Goal: Find specific page/section

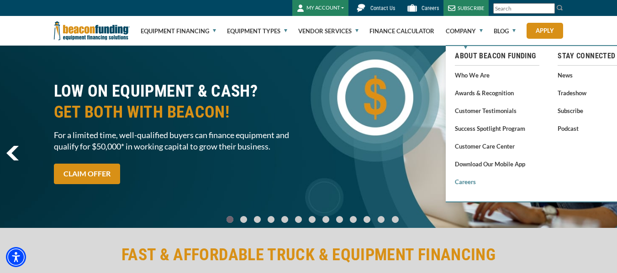
click at [471, 180] on link "Careers" at bounding box center [497, 181] width 84 height 11
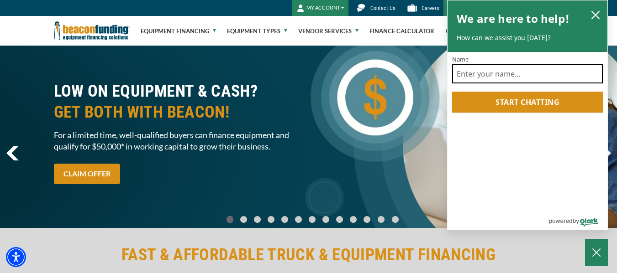
click at [472, 77] on input "Name" at bounding box center [527, 73] width 151 height 19
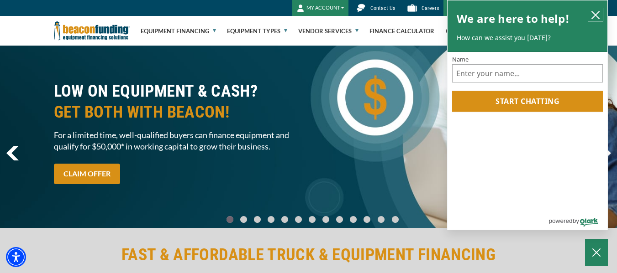
drag, startPoint x: 598, startPoint y: 17, endPoint x: 517, endPoint y: 44, distance: 85.2
click at [598, 17] on icon "close chatbox" at bounding box center [595, 14] width 7 height 7
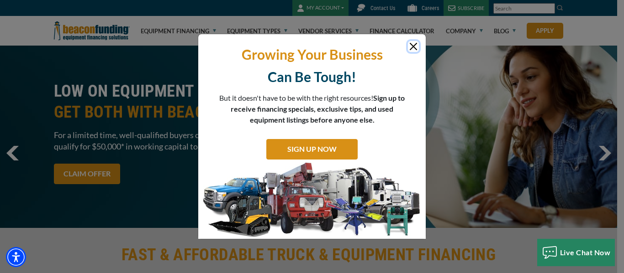
click at [415, 46] on button "Close" at bounding box center [413, 46] width 11 height 11
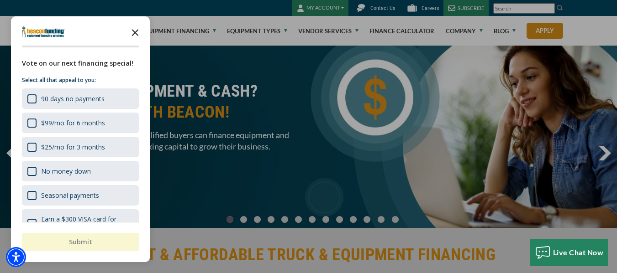
click at [133, 35] on polygon "Close the survey" at bounding box center [135, 32] width 7 height 7
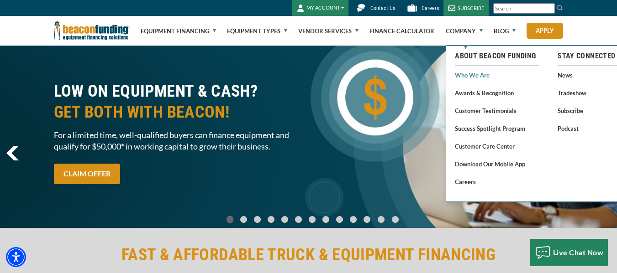
click at [475, 73] on link "Who We Are" at bounding box center [497, 74] width 84 height 11
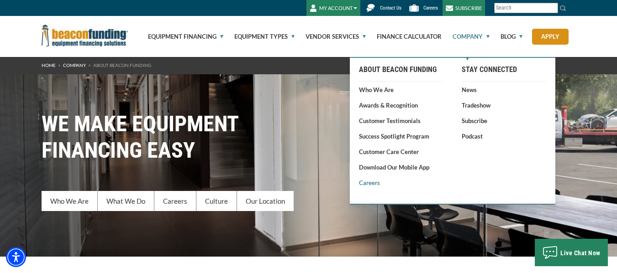
click at [378, 182] on link "Careers" at bounding box center [401, 183] width 84 height 9
